Goal: Task Accomplishment & Management: Manage account settings

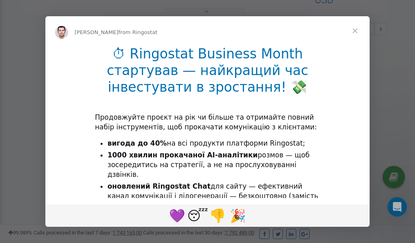
click at [357, 31] on span "Close" at bounding box center [355, 30] width 29 height 29
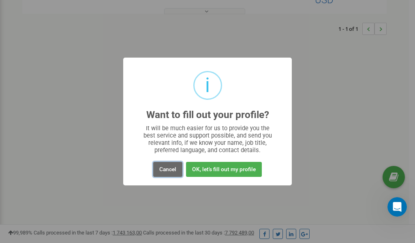
click at [166, 169] on button "Cancel" at bounding box center [167, 169] width 29 height 15
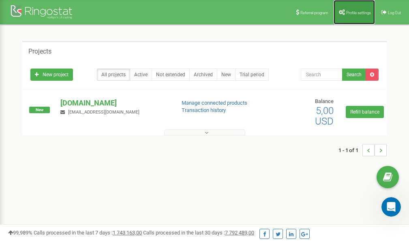
click at [357, 14] on span "Profile settings" at bounding box center [358, 13] width 25 height 4
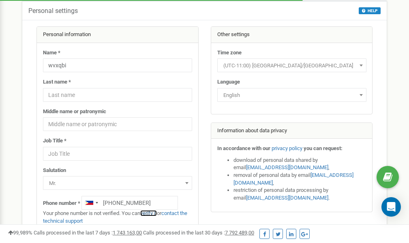
click at [151, 213] on link "verify it" at bounding box center [148, 213] width 17 height 6
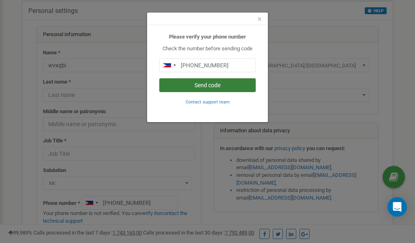
click at [213, 85] on button "Send code" at bounding box center [207, 85] width 97 height 14
